Goal: Navigation & Orientation: Find specific page/section

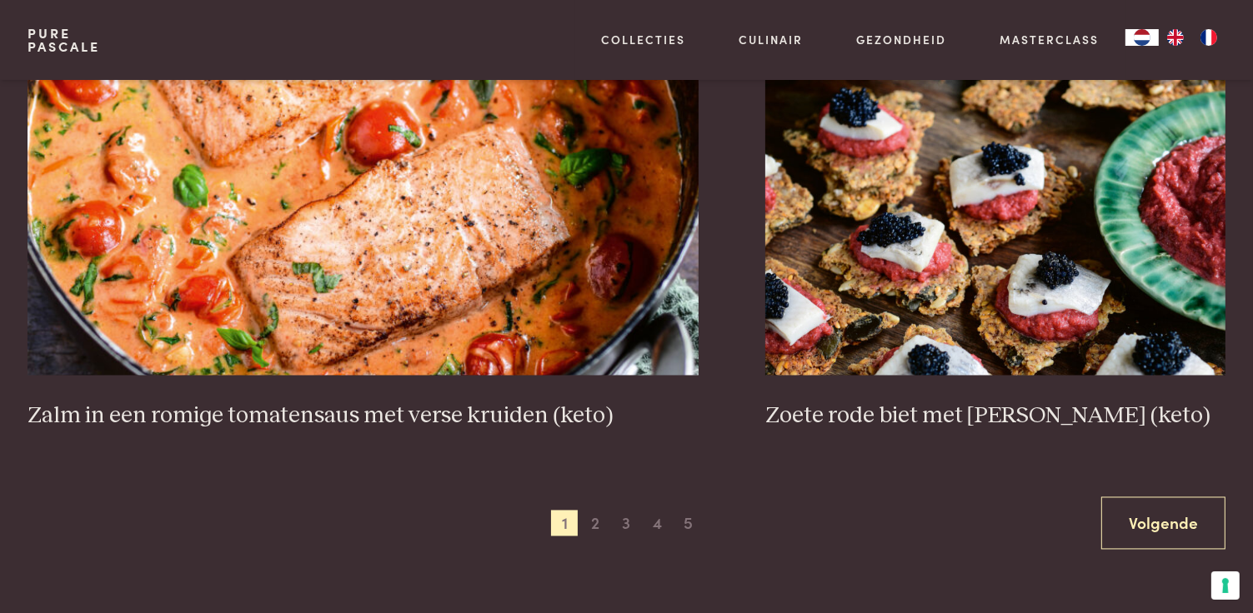
scroll to position [3083, 0]
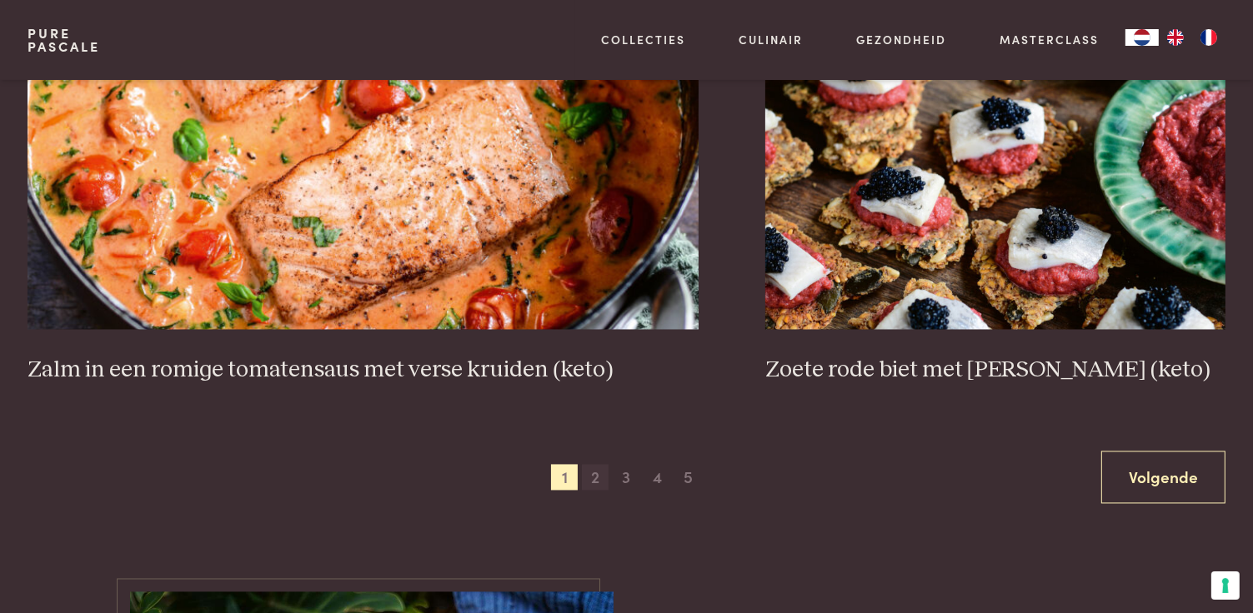
click at [590, 478] on span "2" at bounding box center [595, 478] width 27 height 27
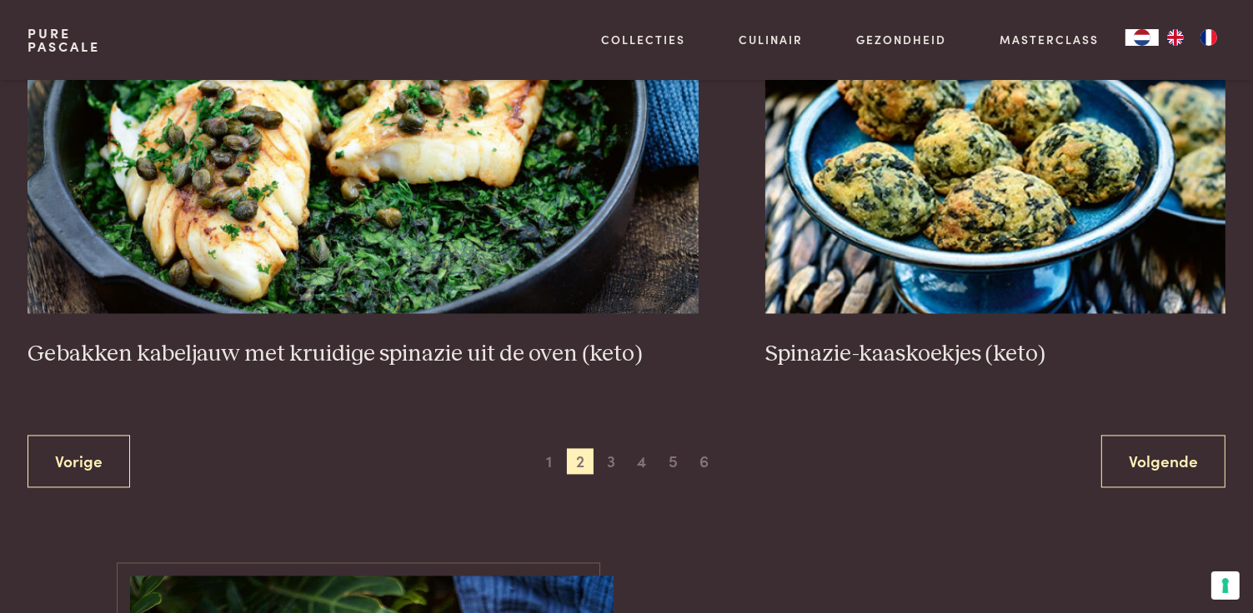
scroll to position [3133, 0]
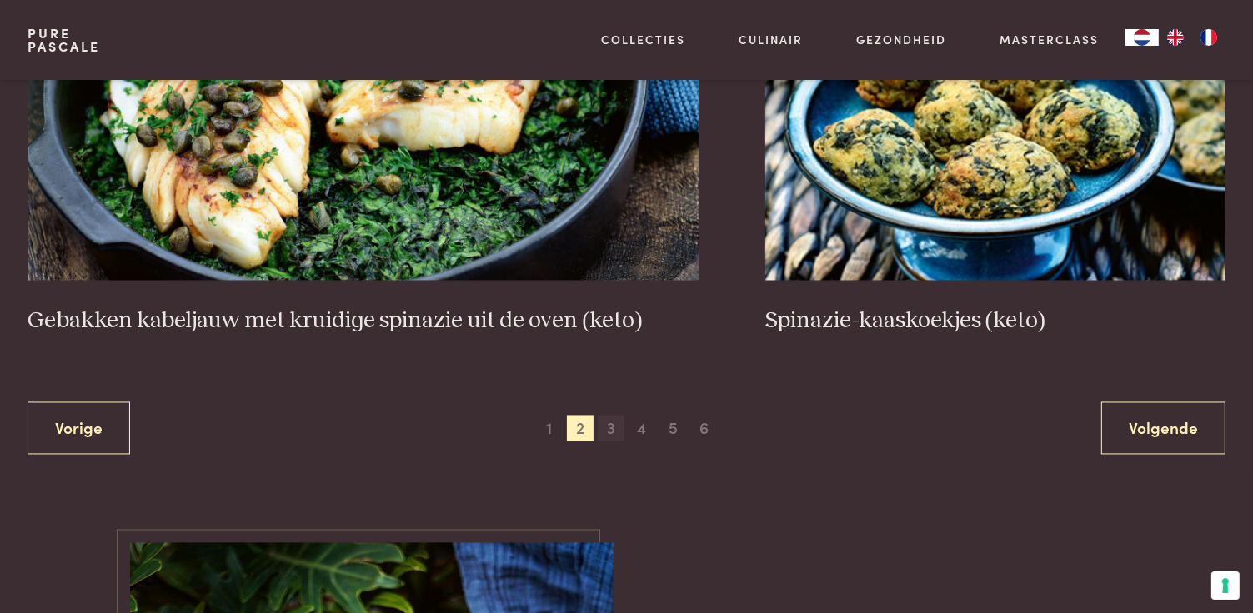
click at [608, 424] on span "3" at bounding box center [611, 429] width 27 height 27
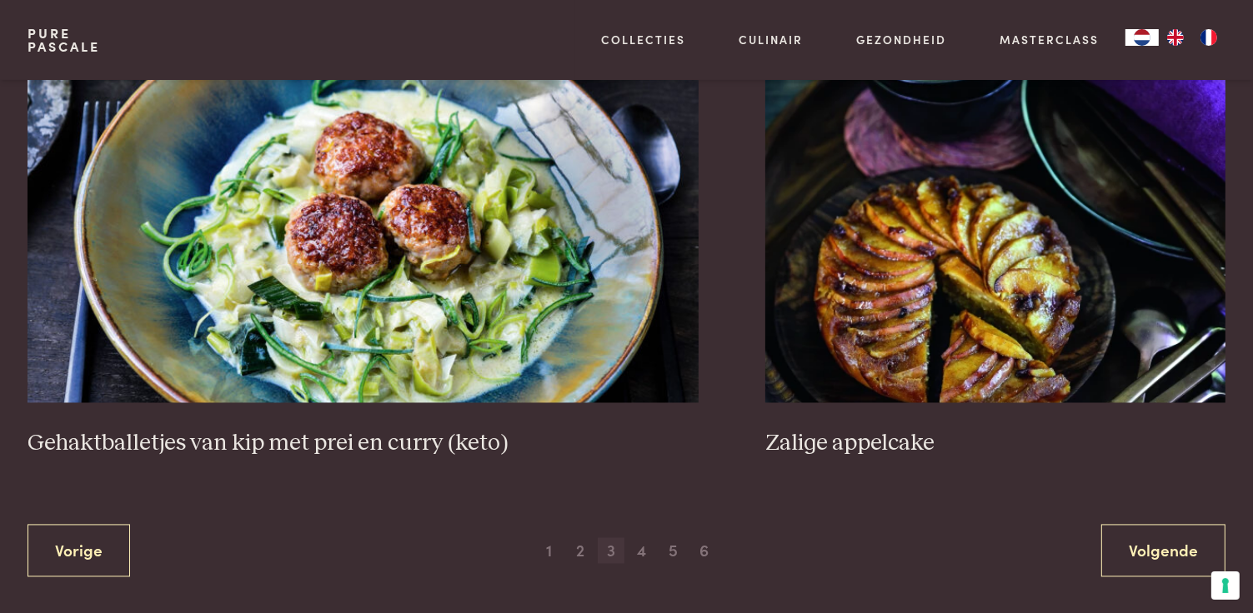
scroll to position [3299, 0]
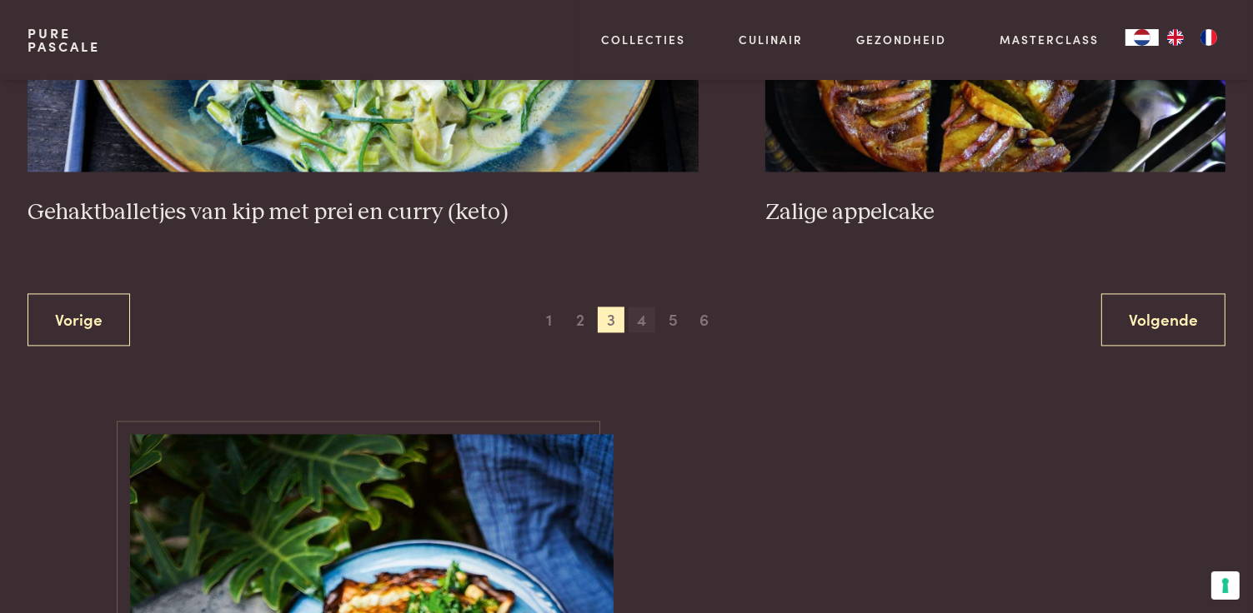
click at [636, 316] on span "4" at bounding box center [641, 320] width 27 height 27
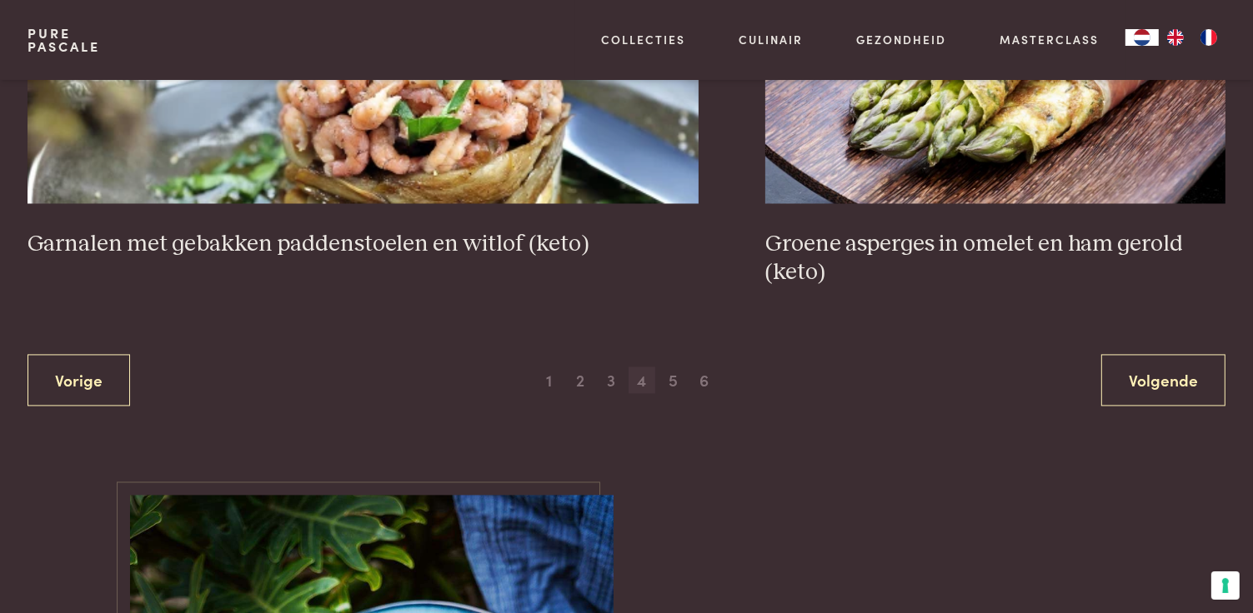
scroll to position [3216, 0]
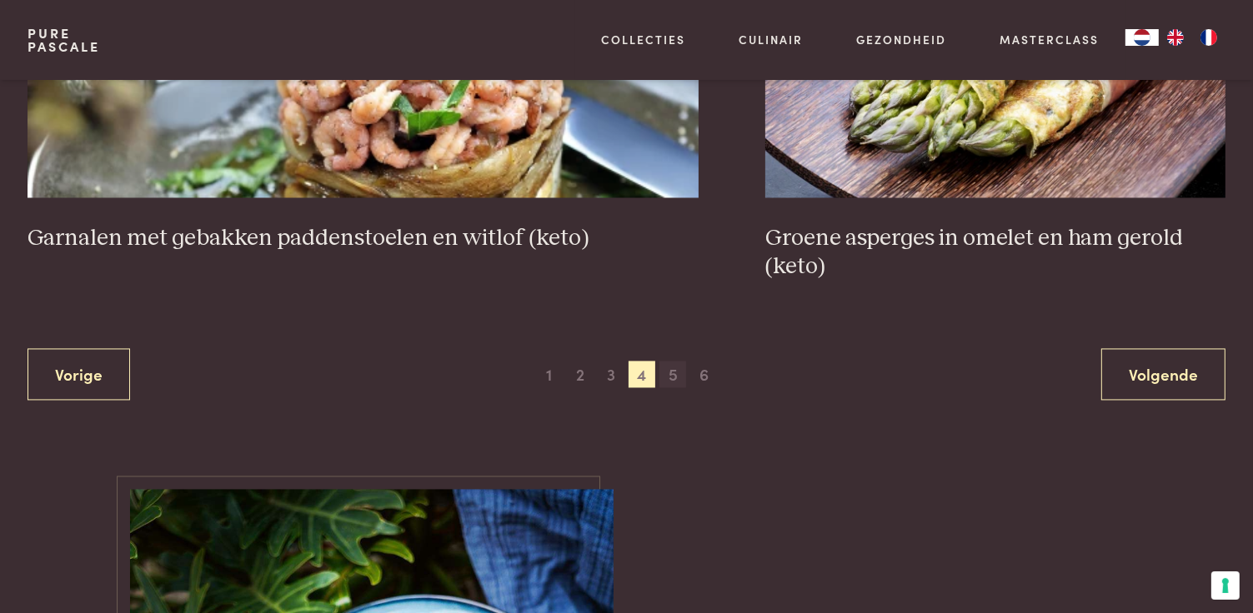
click at [673, 376] on span "5" at bounding box center [672, 374] width 27 height 27
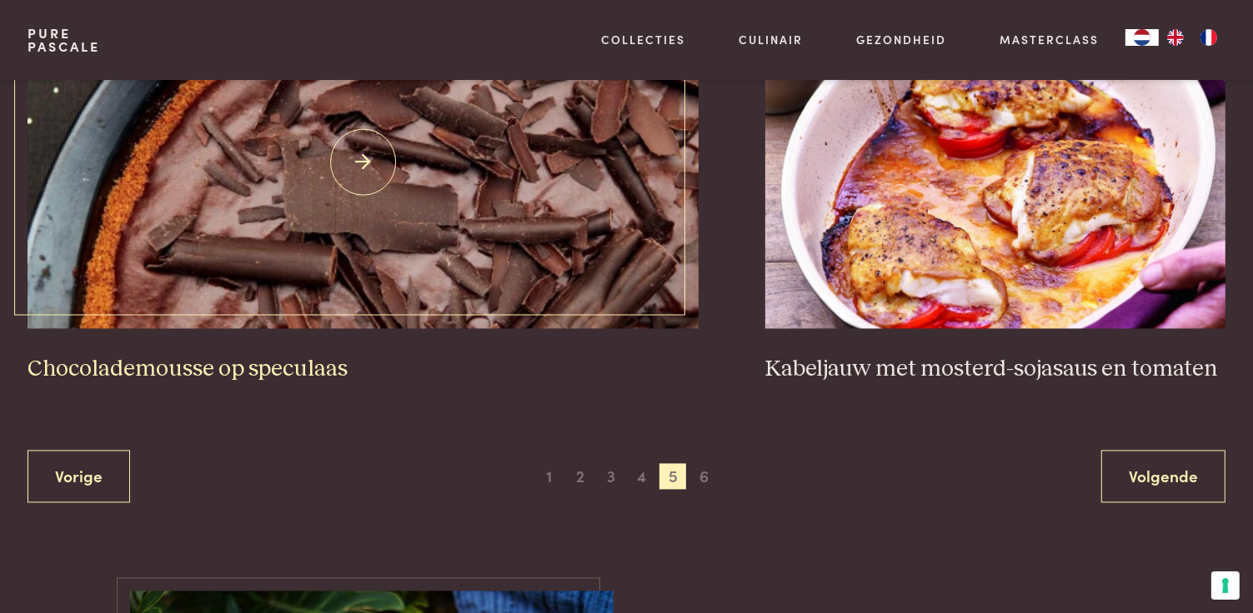
scroll to position [3133, 0]
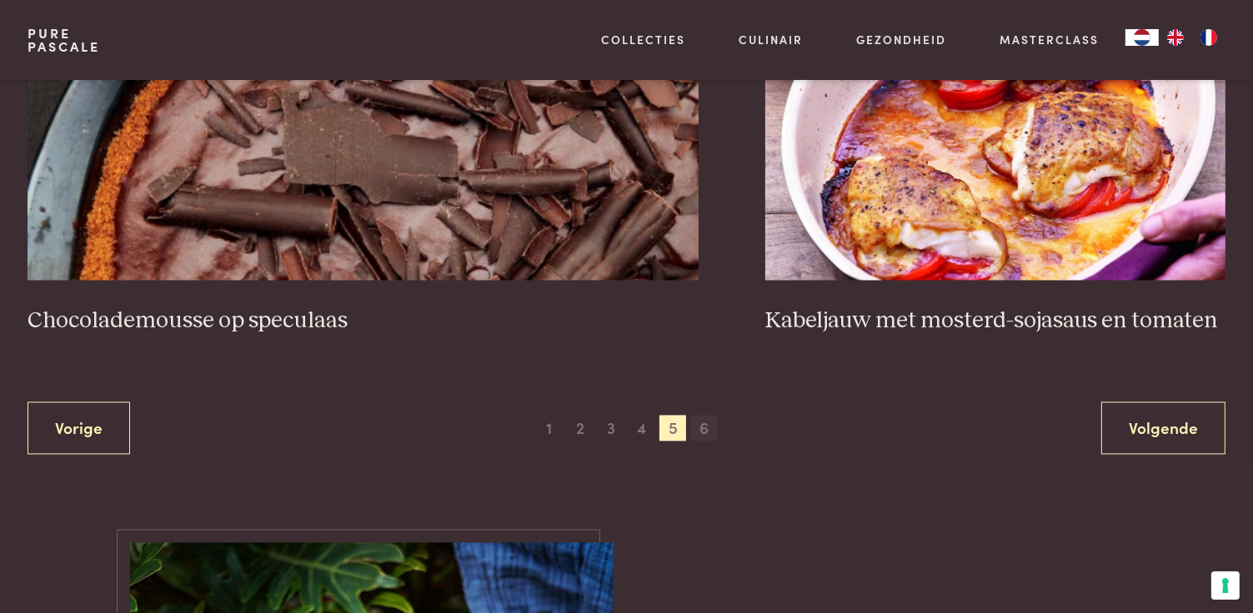
click at [701, 429] on span "6" at bounding box center [704, 429] width 27 height 27
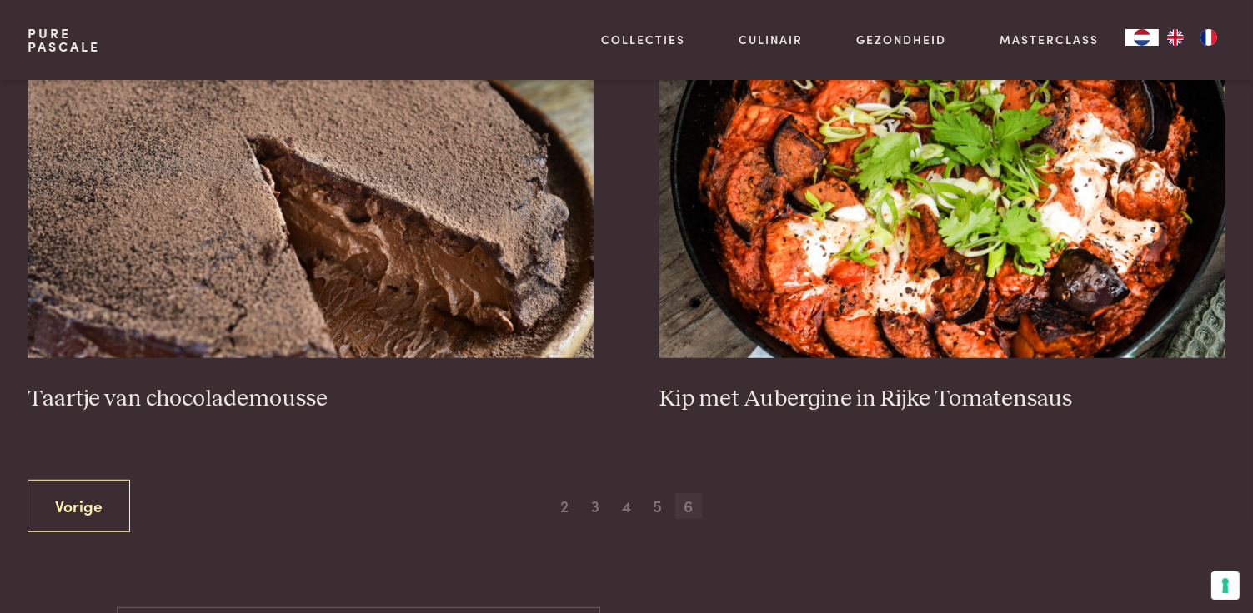
scroll to position [883, 0]
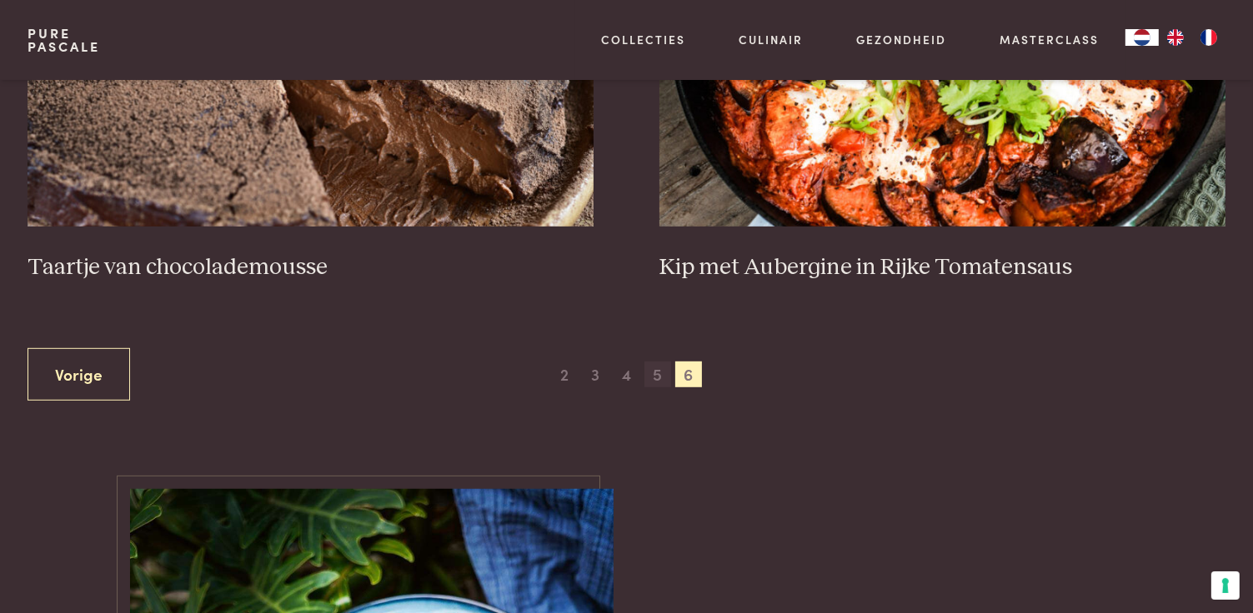
click at [659, 371] on span "5" at bounding box center [657, 375] width 27 height 27
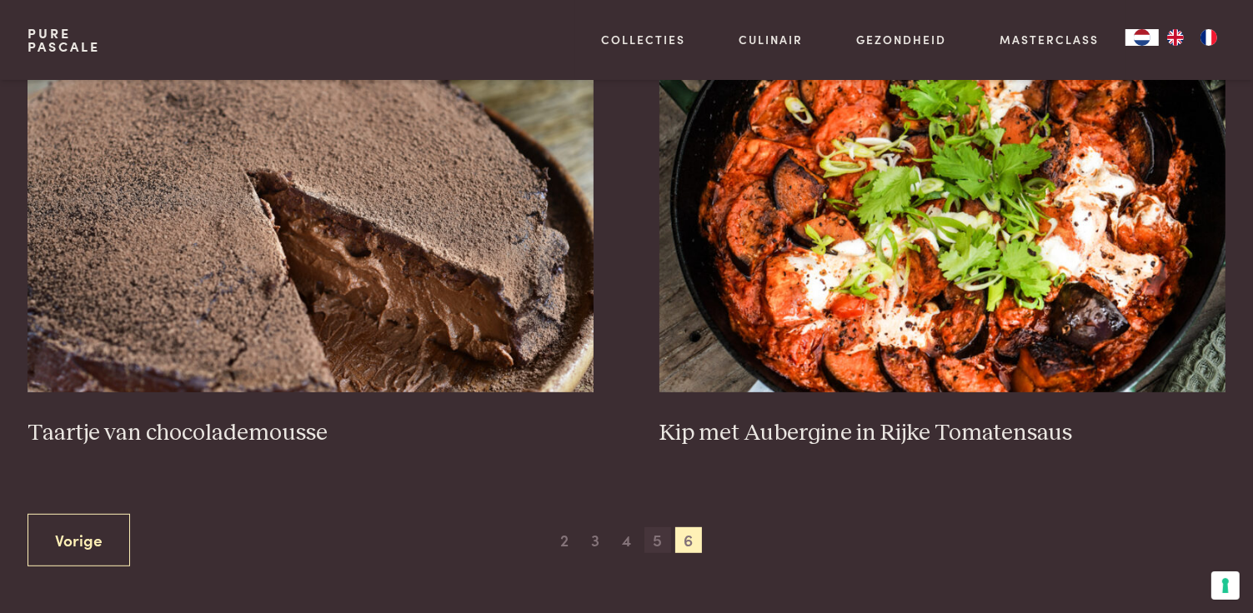
scroll to position [716, 0]
click at [655, 536] on span "5" at bounding box center [657, 541] width 27 height 27
click at [103, 536] on link "Vorige" at bounding box center [79, 541] width 103 height 53
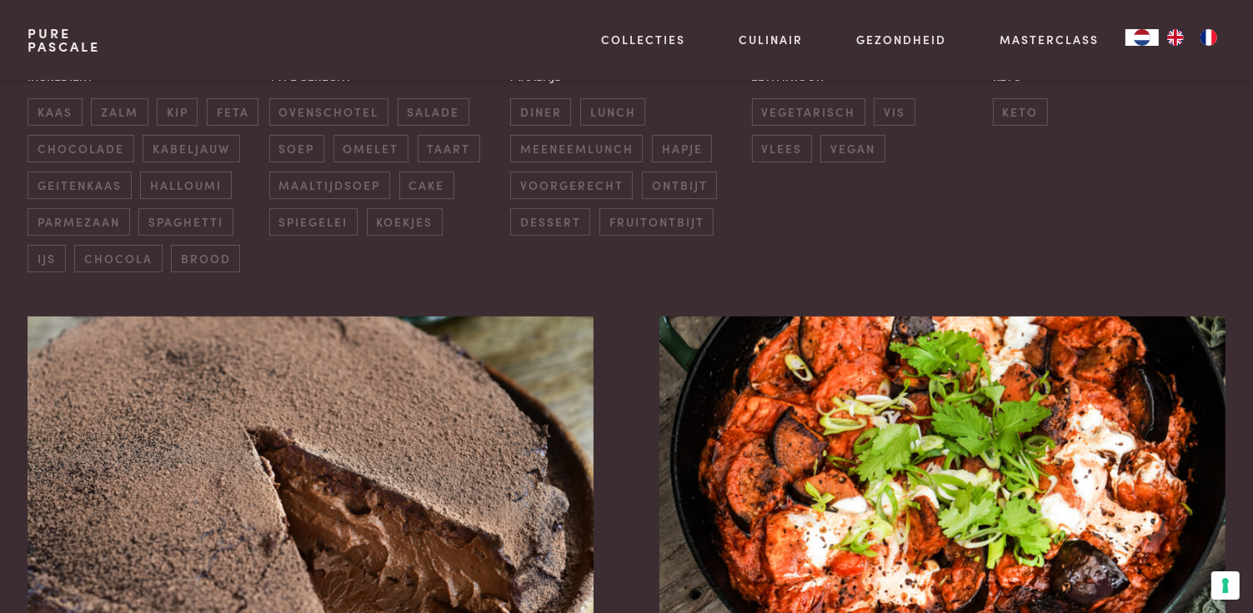
scroll to position [799, 0]
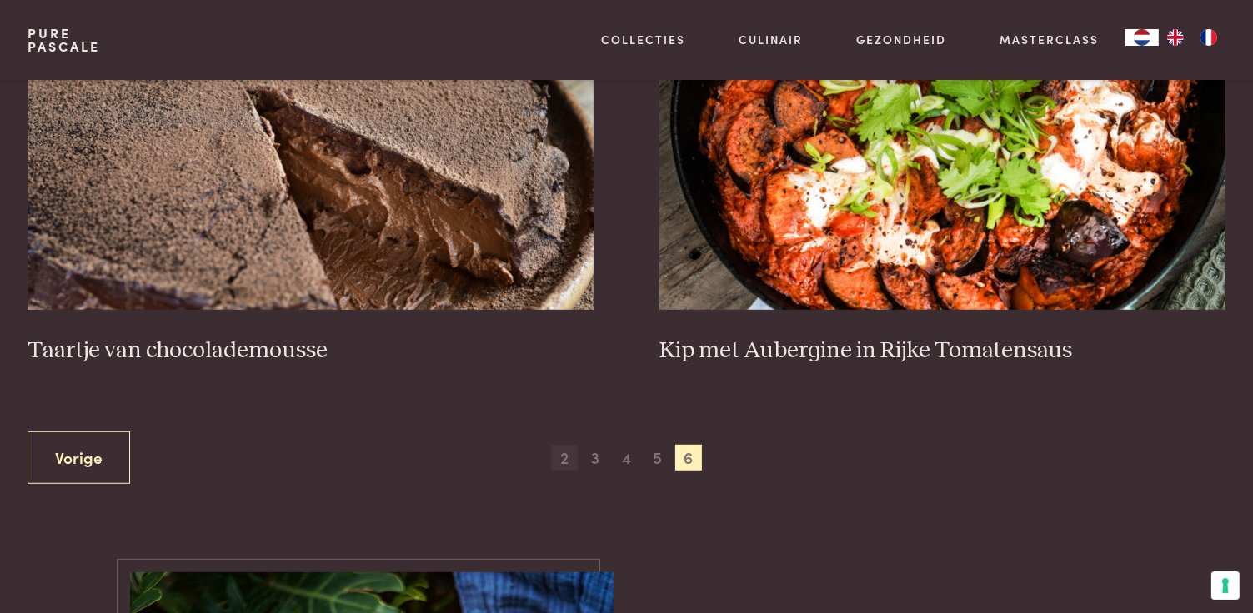
click at [563, 464] on span "2" at bounding box center [564, 458] width 27 height 27
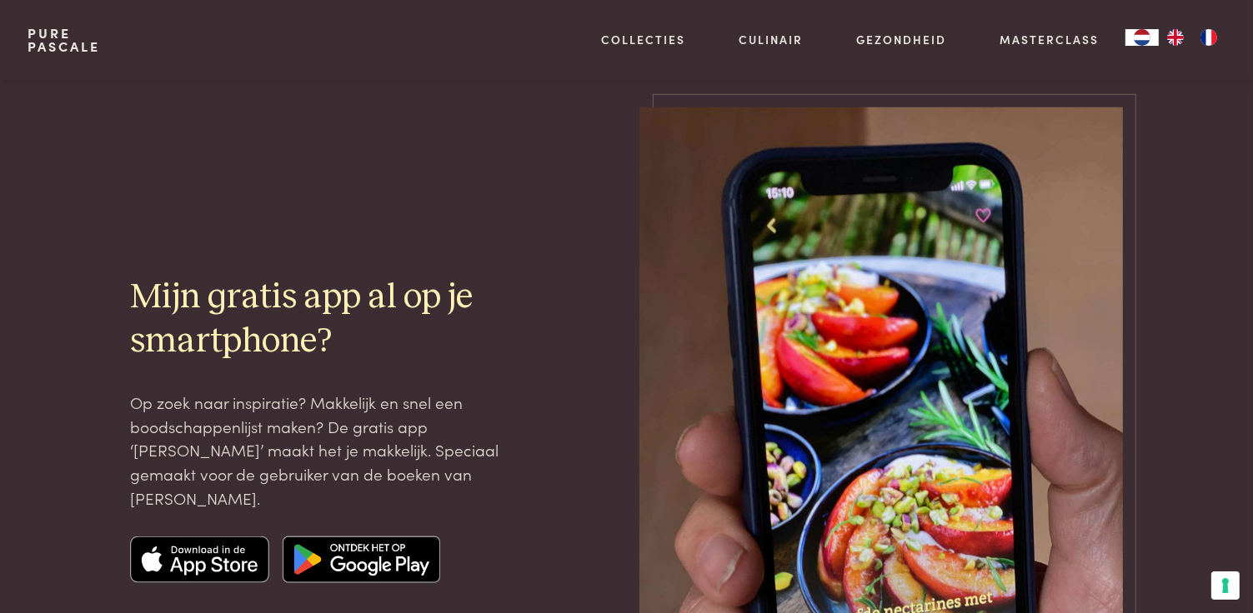
scroll to position [2133, 0]
